Goal: Task Accomplishment & Management: Complete application form

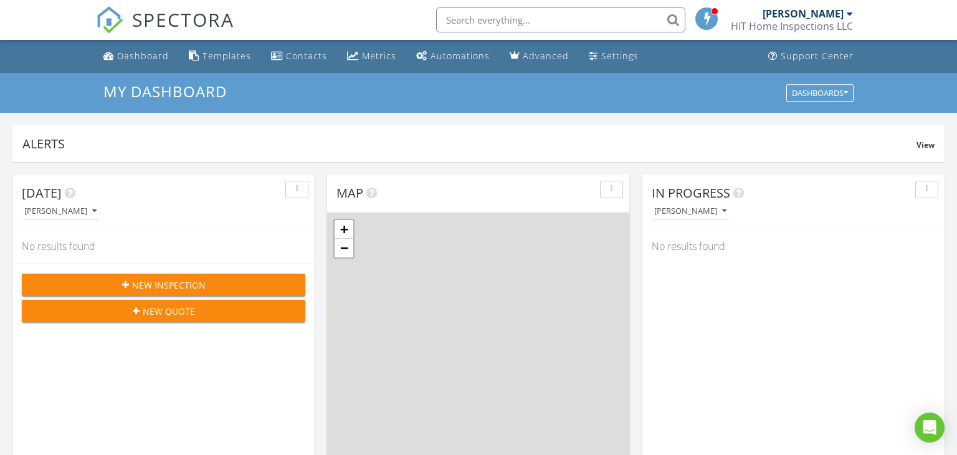
scroll to position [1135, 958]
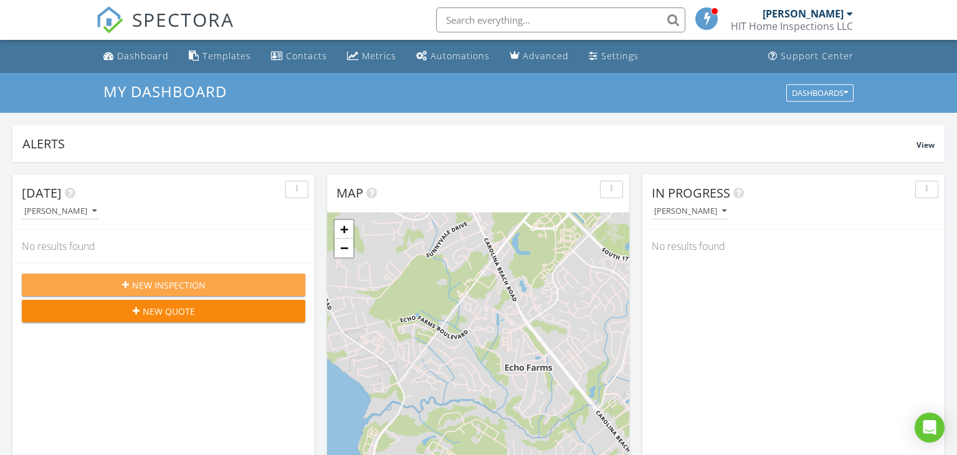
click at [144, 279] on span "New Inspection" at bounding box center [169, 285] width 74 height 13
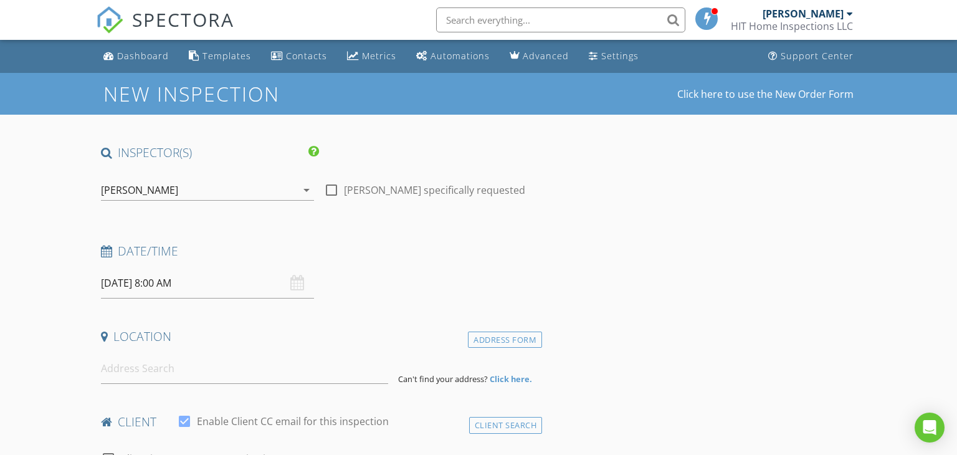
click at [335, 188] on div at bounding box center [331, 189] width 21 height 21
checkbox input "true"
click at [151, 282] on input "08/29/2025 8:00 AM" at bounding box center [207, 283] width 213 height 31
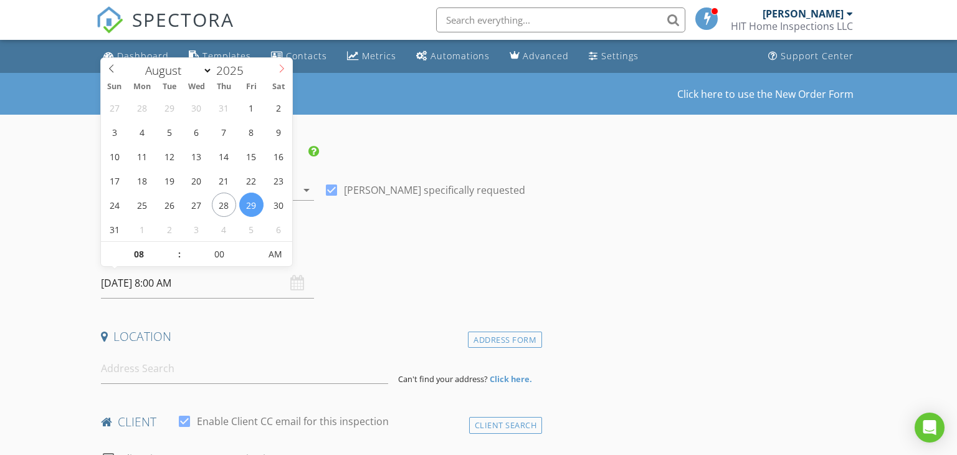
select select "8"
click at [279, 68] on icon at bounding box center [281, 68] width 9 height 9
type input "[DATE] 8:00 AM"
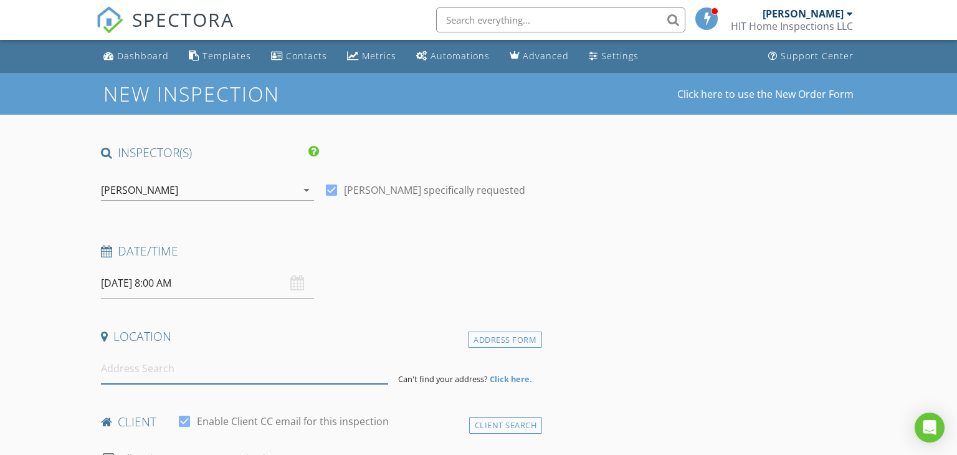
click at [226, 378] on input at bounding box center [245, 368] width 288 height 31
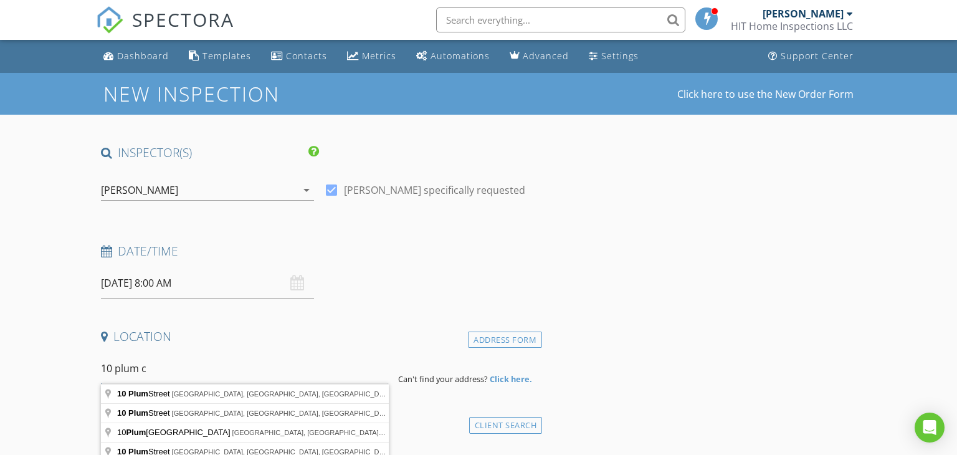
type input "10 plum ct"
drag, startPoint x: 239, startPoint y: 368, endPoint x: 26, endPoint y: 360, distance: 212.7
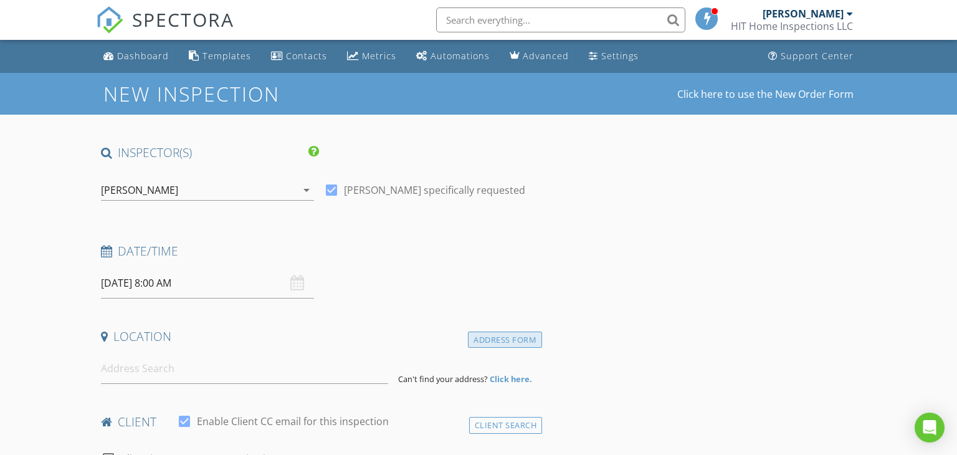
click at [509, 333] on div "Address Form" at bounding box center [505, 340] width 74 height 17
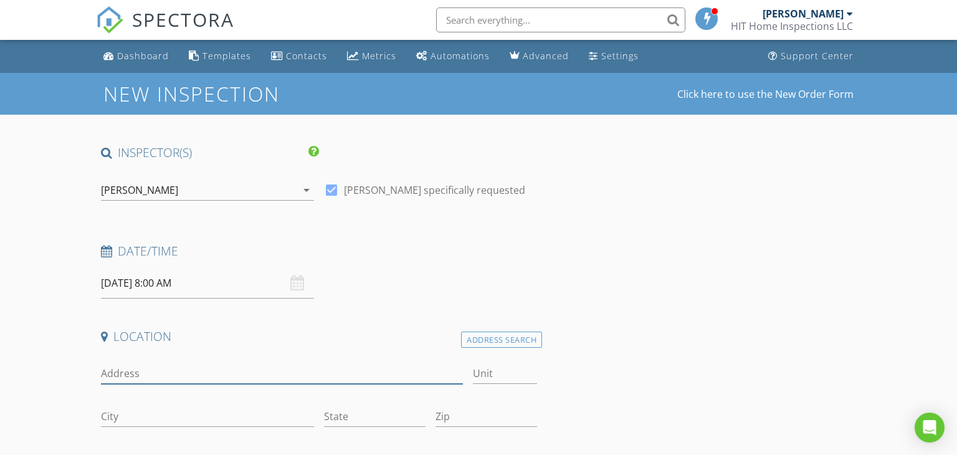
click at [191, 378] on input "Address" at bounding box center [282, 373] width 362 height 21
type input "10 Plum Ct"
click at [175, 404] on div "City" at bounding box center [207, 419] width 213 height 41
type input "Burgaw"
type input "NC"
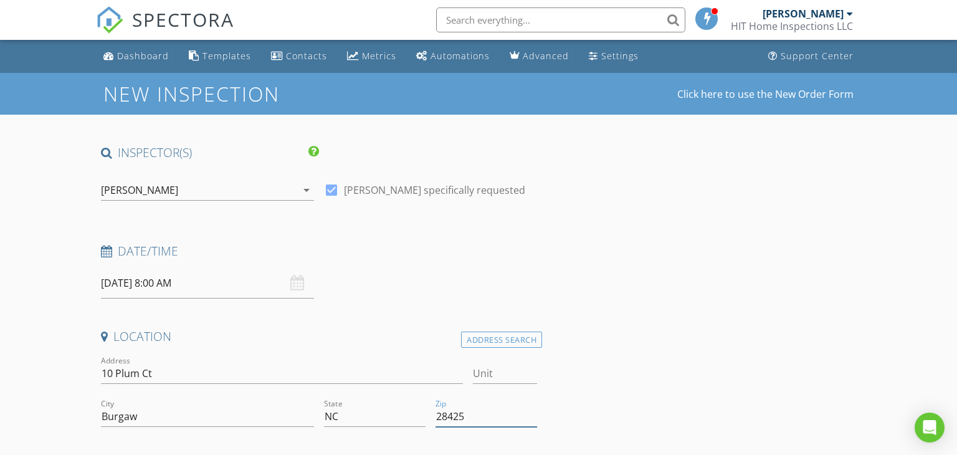
type input "28425"
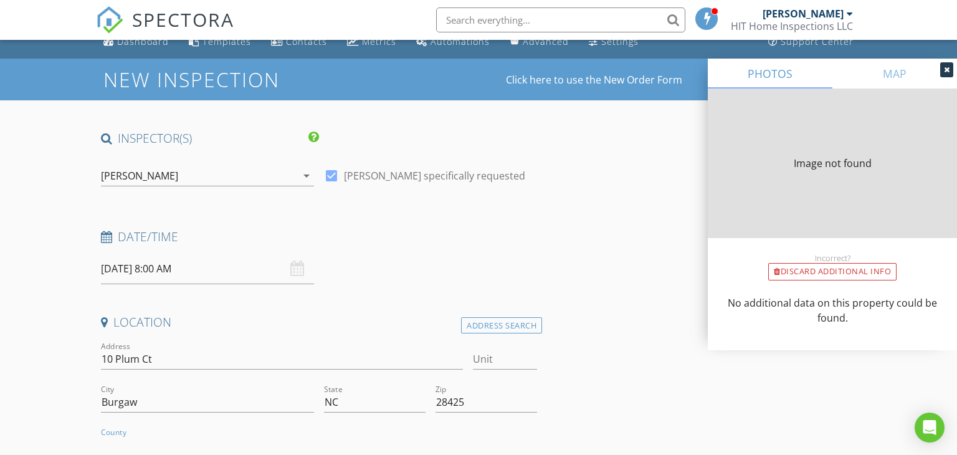
type input "0"
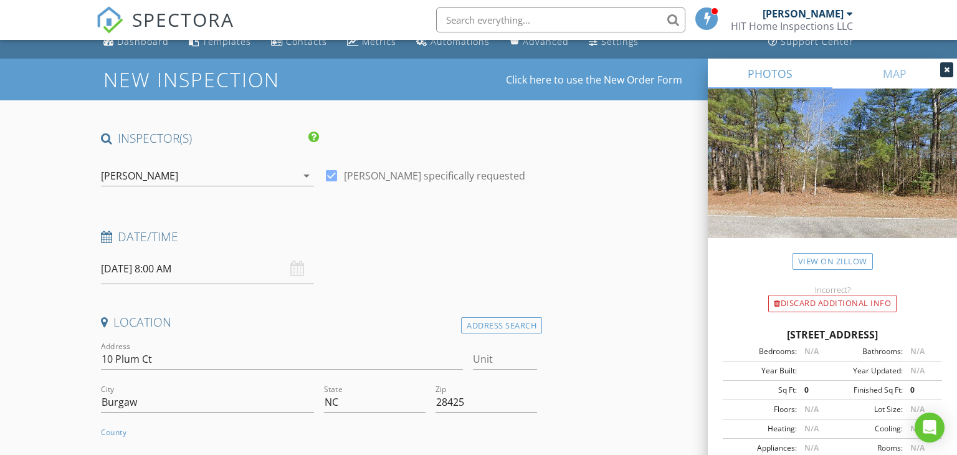
type input "B"
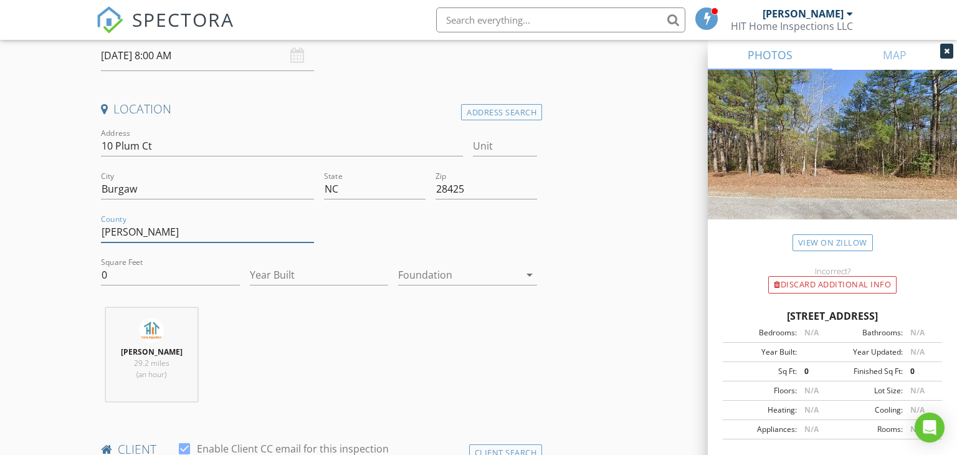
scroll to position [231, 0]
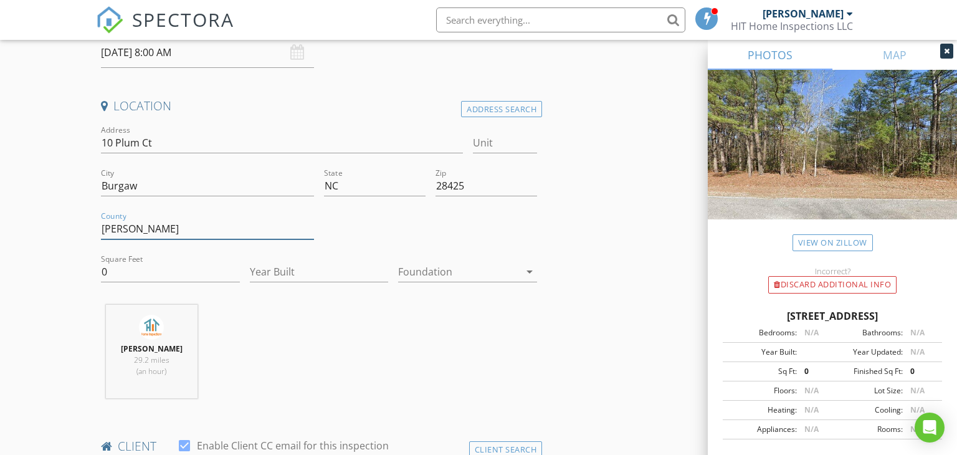
type input "[PERSON_NAME]"
click at [119, 273] on input "0" at bounding box center [170, 272] width 139 height 21
type input "1904"
type input "2025"
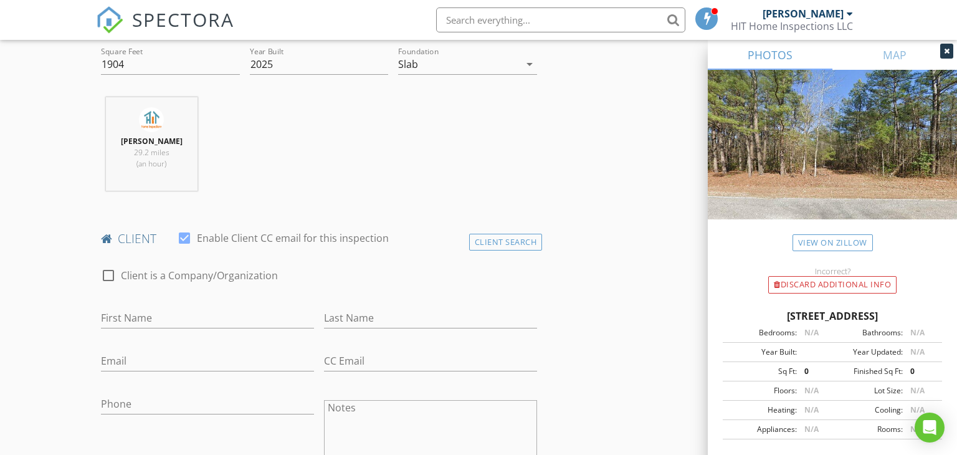
scroll to position [441, 0]
click at [217, 315] on input "First Name" at bounding box center [207, 315] width 213 height 21
click at [186, 321] on input "First Name" at bounding box center [207, 315] width 213 height 21
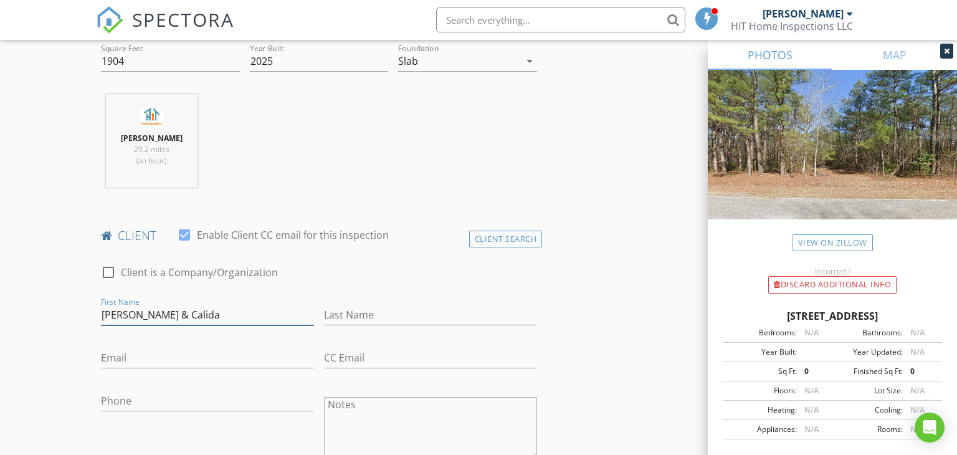
type input "[PERSON_NAME] & Calida"
type input "Sellers"
click at [171, 358] on input "Email" at bounding box center [207, 358] width 213 height 21
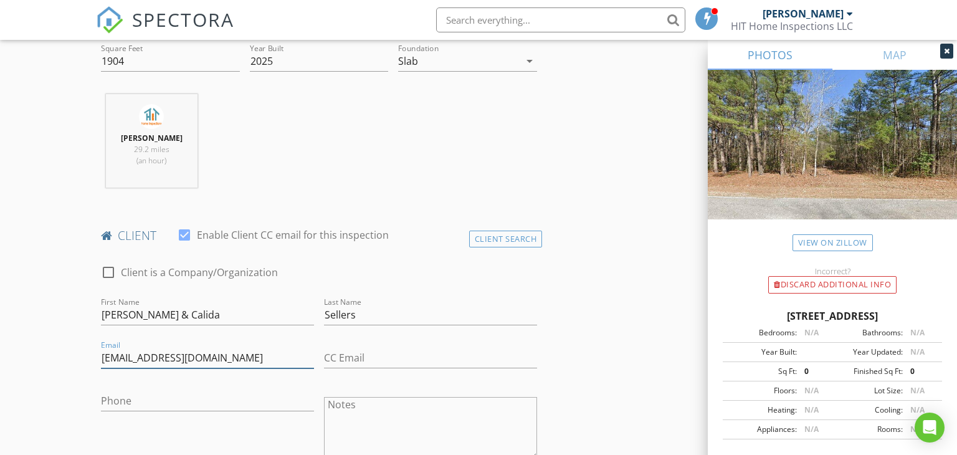
type input "[EMAIL_ADDRESS][DOMAIN_NAME]"
type input "[PHONE_NUMBER]"
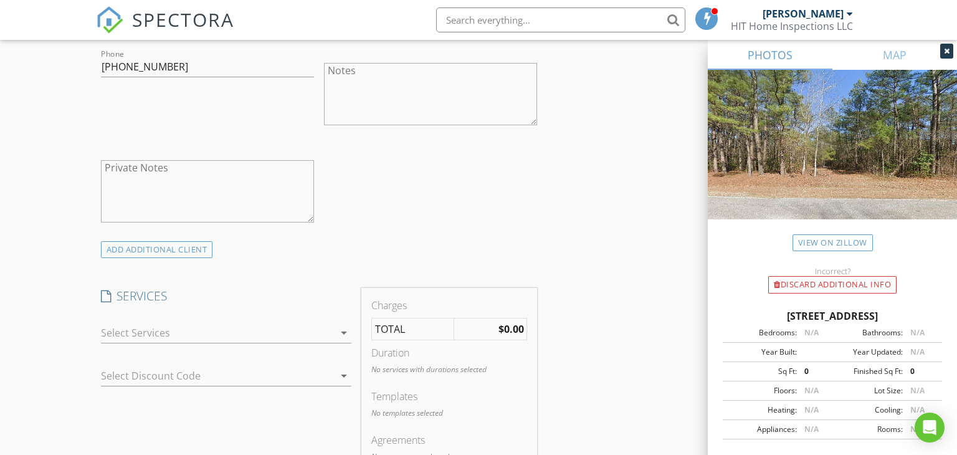
scroll to position [869, 0]
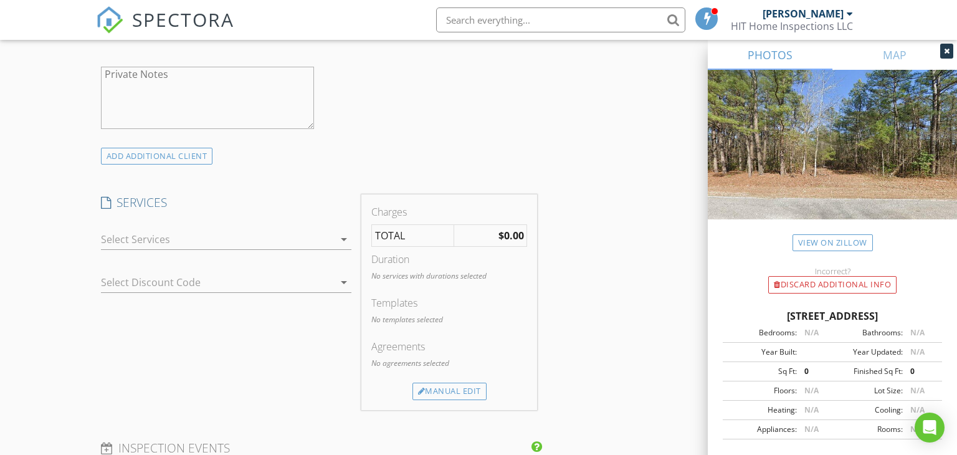
click at [300, 237] on div at bounding box center [217, 239] width 233 height 20
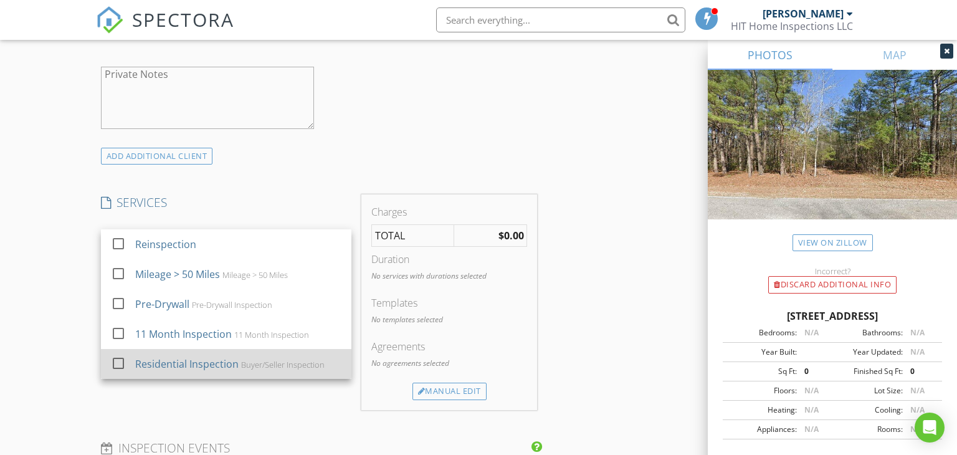
click at [118, 364] on div at bounding box center [118, 363] width 21 height 21
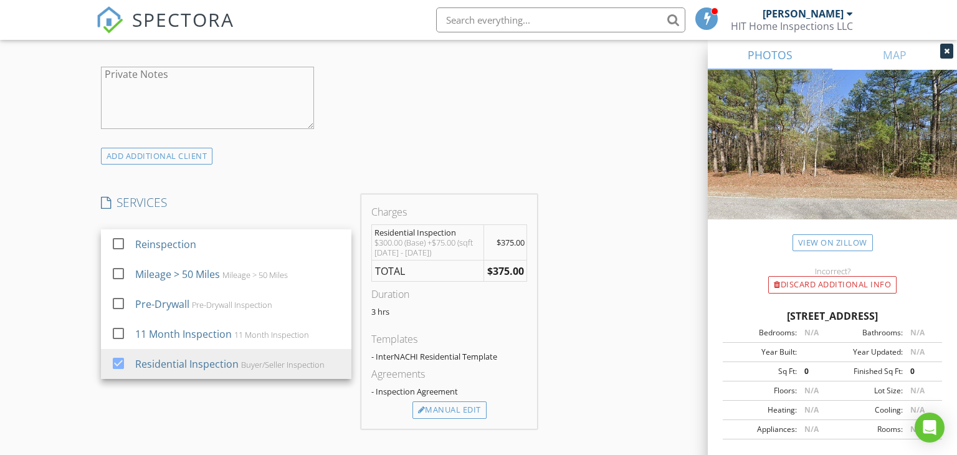
click at [587, 209] on div "INSPECTOR(S) check_box Brandon Hawkins PRIMARY Brandon Hawkins arrow_drop_down …" at bounding box center [479, 307] width 766 height 2062
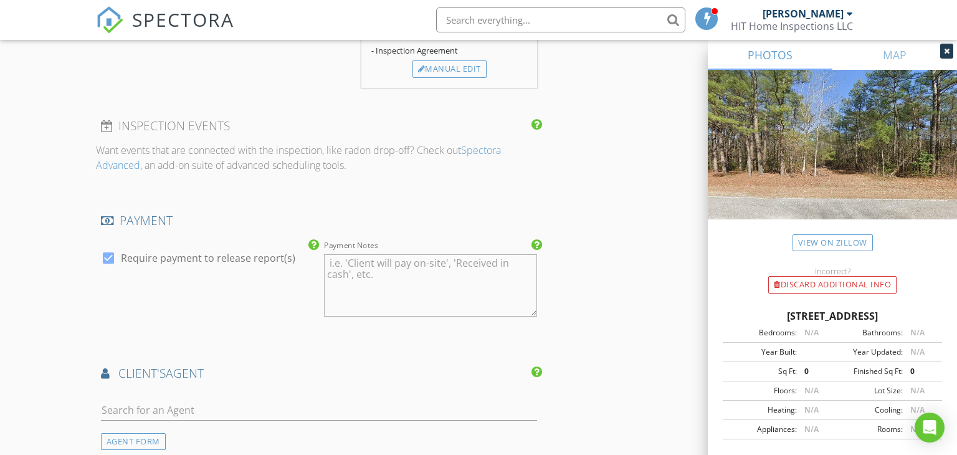
scroll to position [1210, 0]
click at [238, 408] on input "text" at bounding box center [319, 409] width 437 height 21
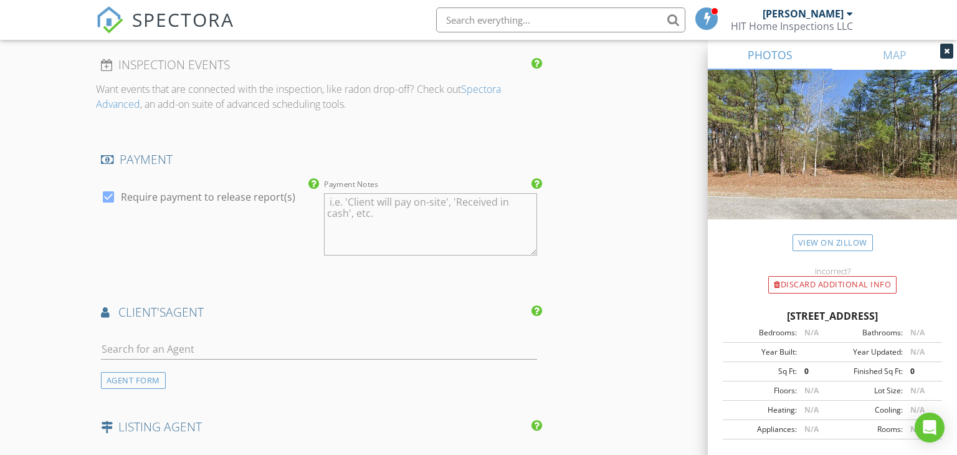
scroll to position [1283, 0]
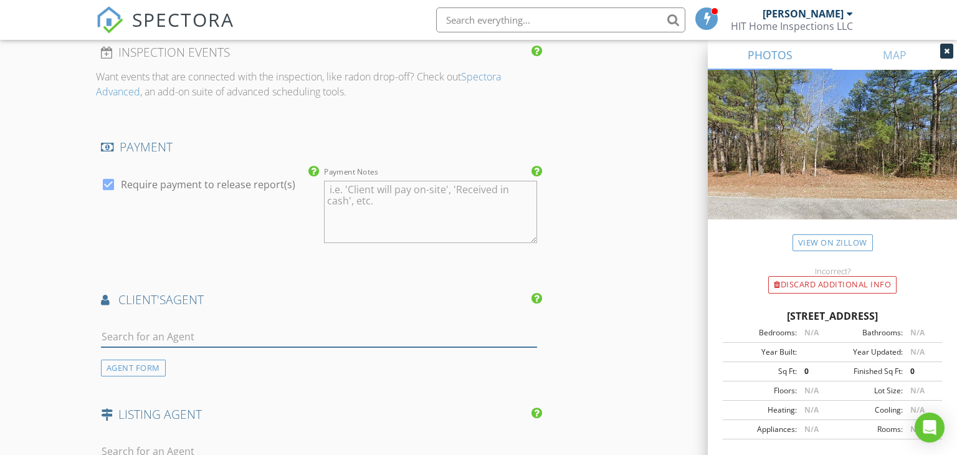
click at [284, 336] on input "text" at bounding box center [319, 337] width 437 height 21
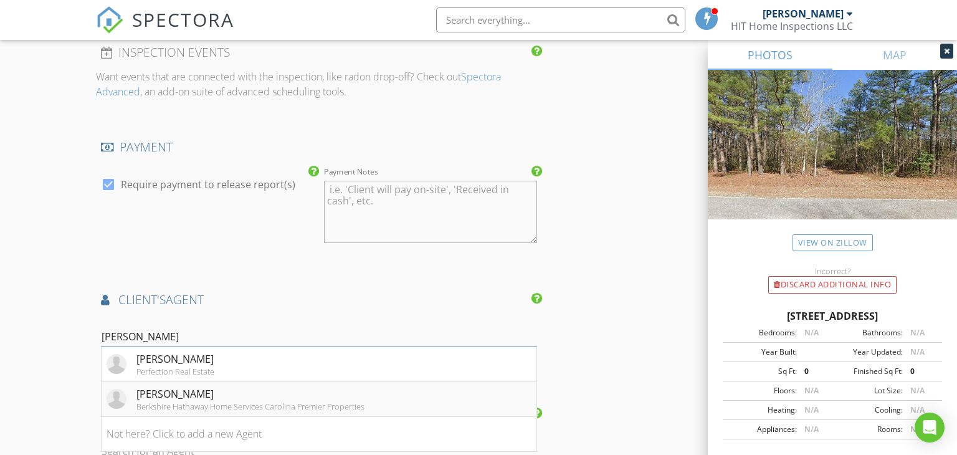
type input "[PERSON_NAME]"
click at [268, 398] on div "[PERSON_NAME]" at bounding box center [250, 393] width 228 height 15
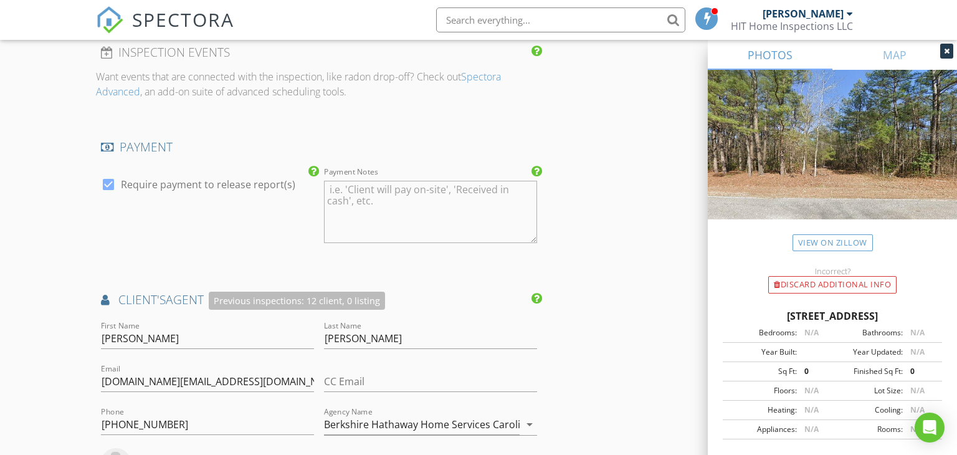
click at [57, 289] on div "New Inspection Click here to use the New Order Form INSPECTOR(S) check_box Bran…" at bounding box center [478, 14] width 957 height 2448
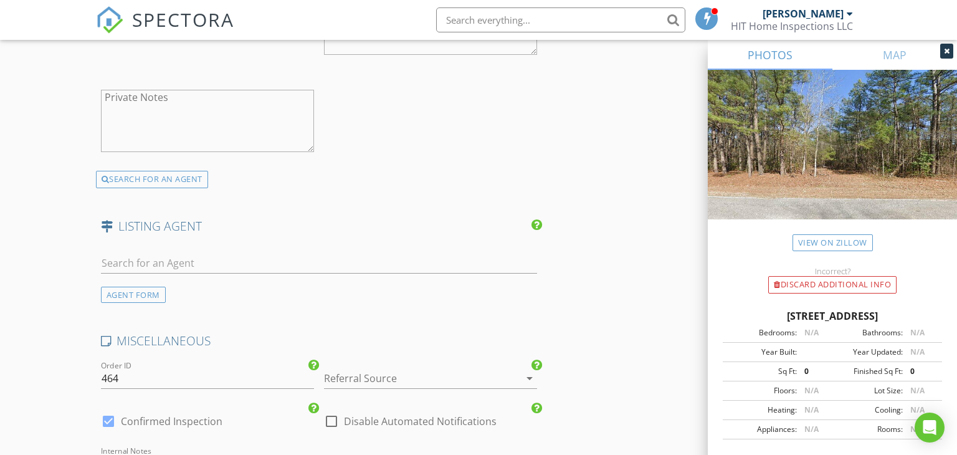
scroll to position [1840, 0]
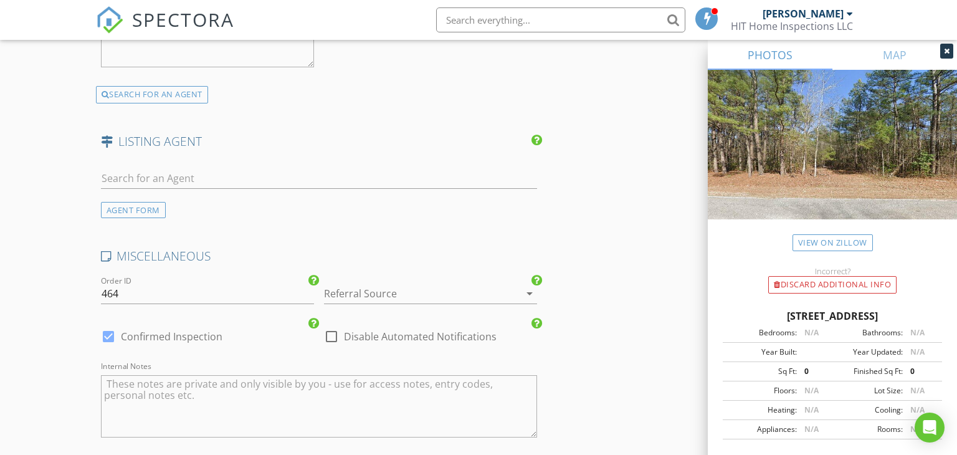
click at [399, 284] on div at bounding box center [413, 294] width 178 height 20
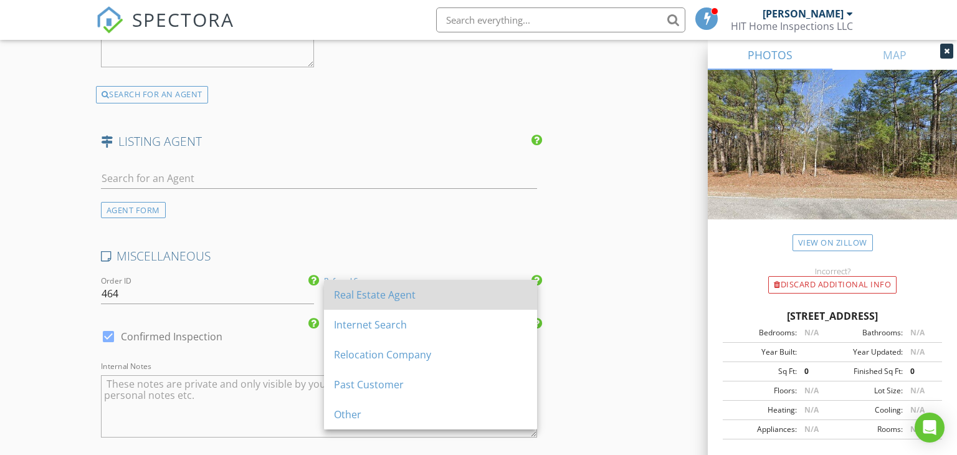
click at [398, 297] on div "Real Estate Agent" at bounding box center [430, 294] width 193 height 15
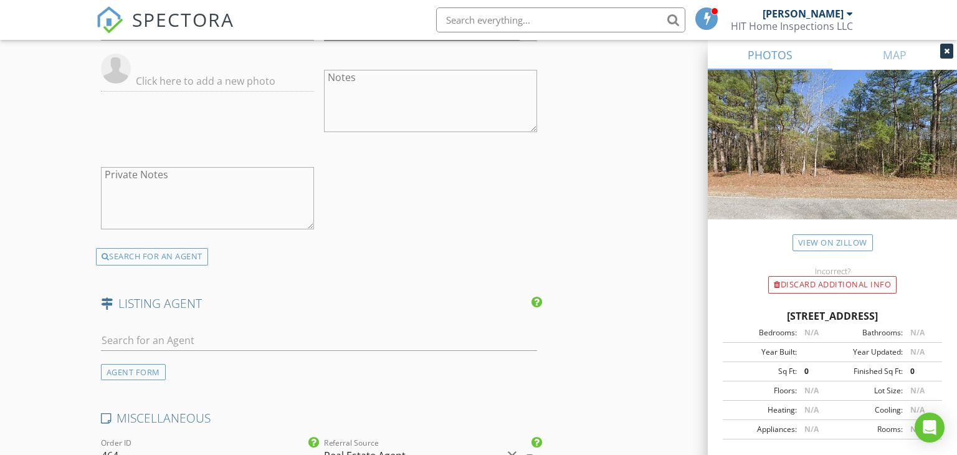
scroll to position [2062, 0]
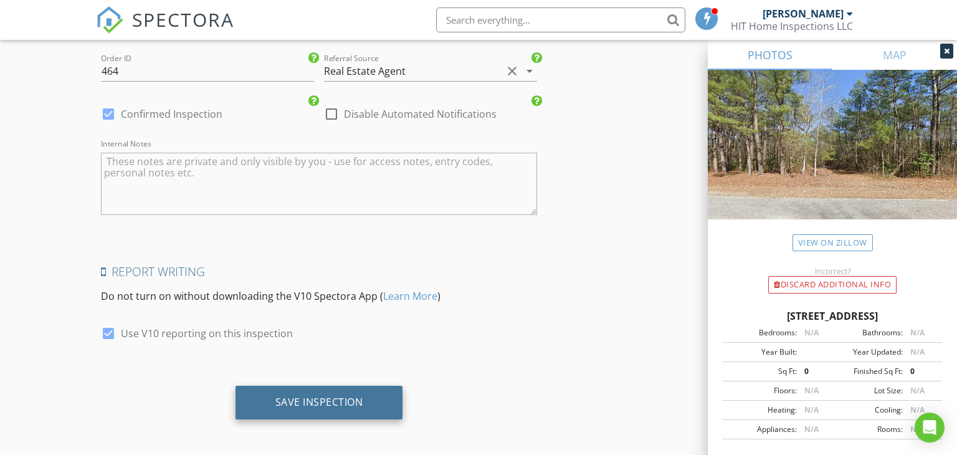
click at [332, 407] on div "Save Inspection" at bounding box center [320, 403] width 168 height 34
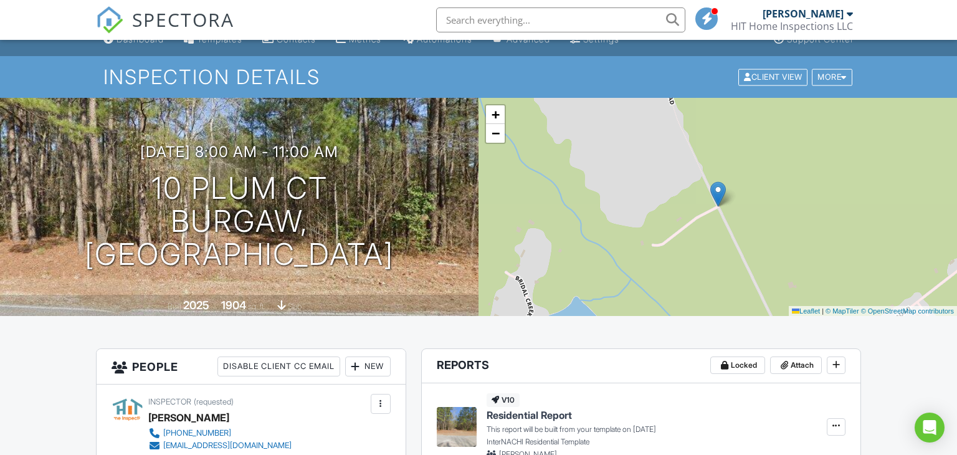
scroll to position [186, 0]
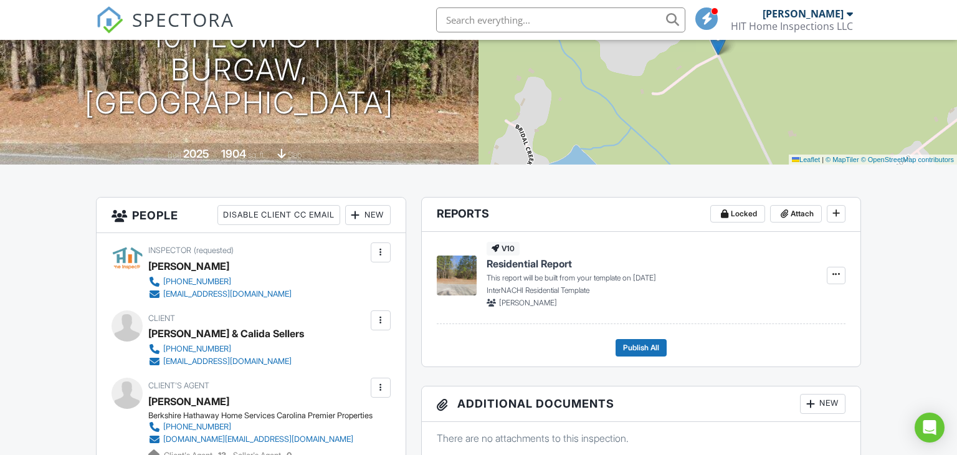
scroll to position [373, 0]
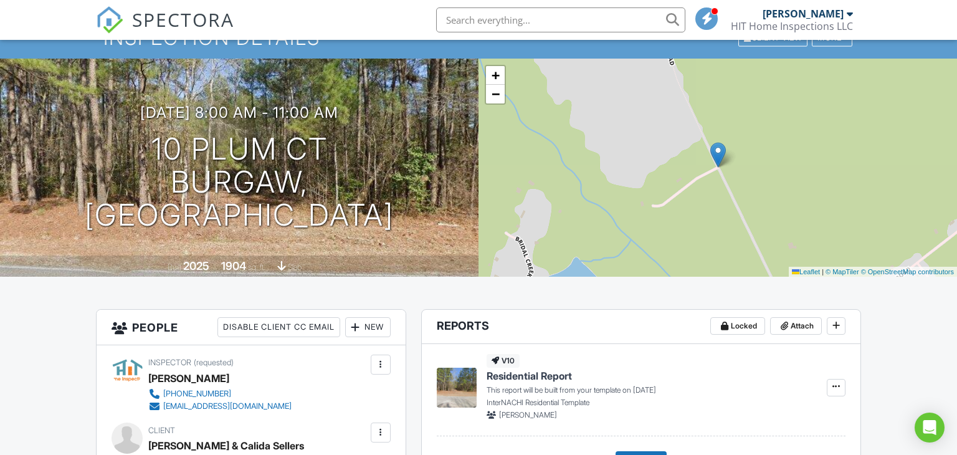
scroll to position [0, 0]
